Goal: Information Seeking & Learning: Check status

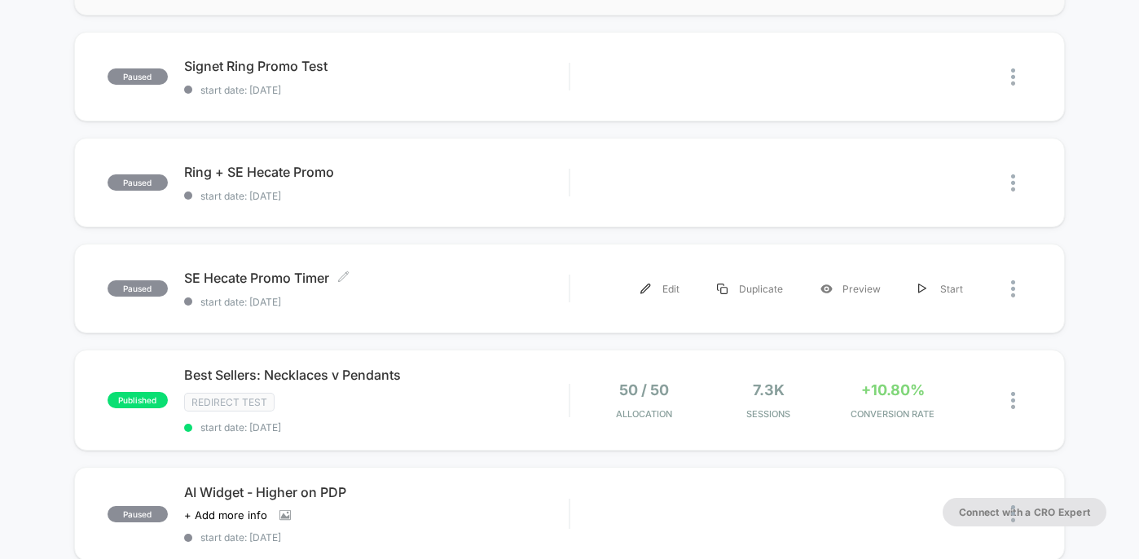
scroll to position [371, 0]
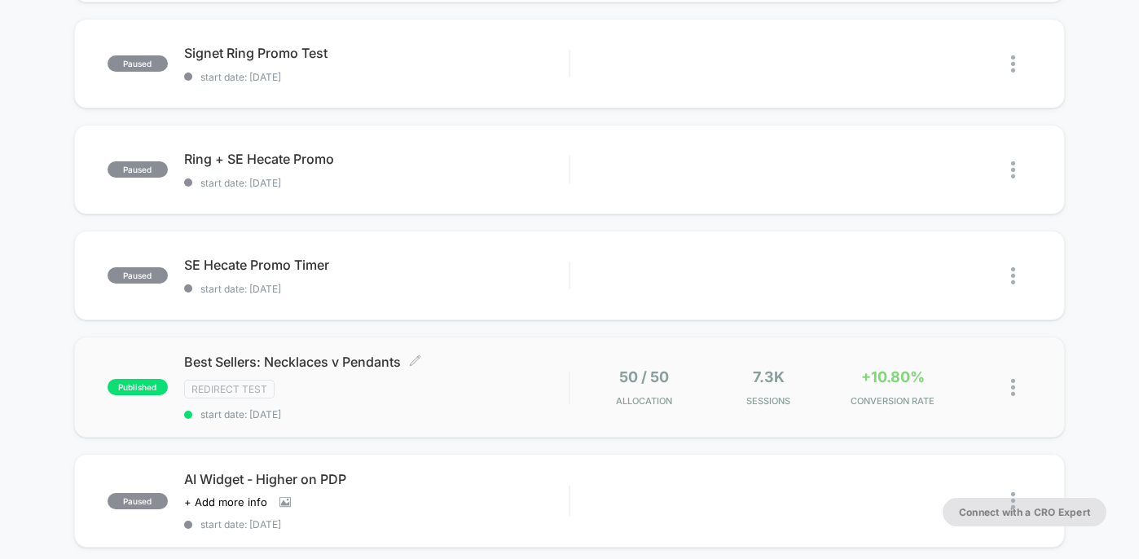
click at [448, 392] on div "Redirect Test" at bounding box center [376, 389] width 385 height 19
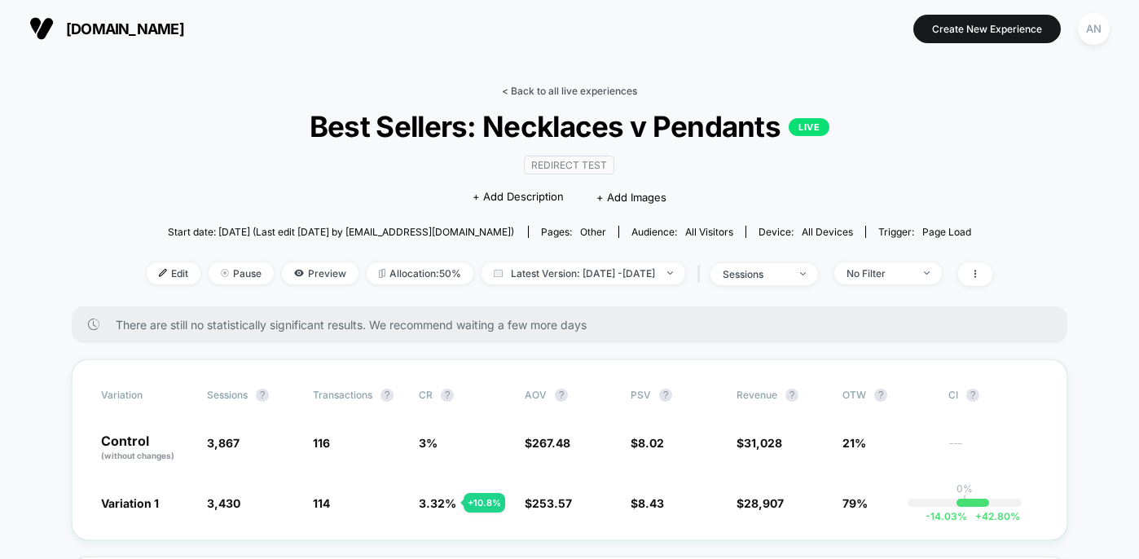
click at [591, 93] on link "< Back to all live experiences" at bounding box center [569, 91] width 135 height 12
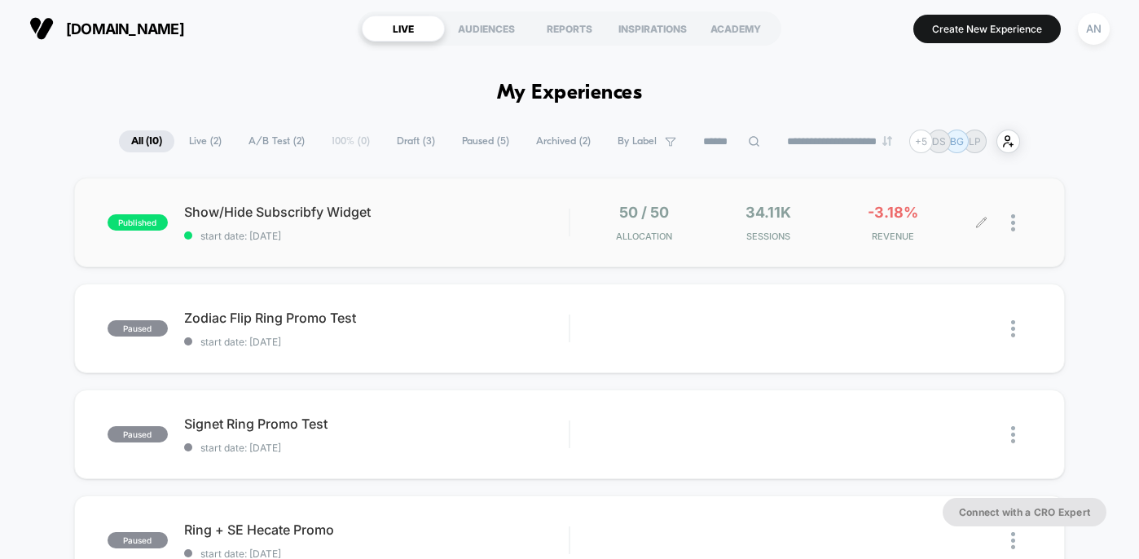
click at [820, 230] on div "34.11k Sessions" at bounding box center [768, 223] width 116 height 38
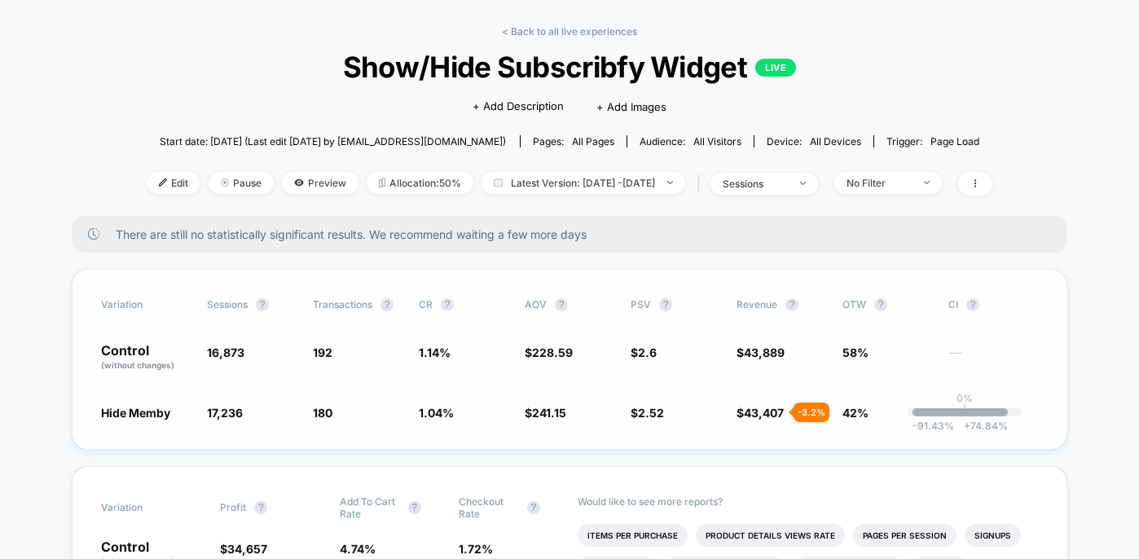
scroll to position [68, 0]
